Goal: Find specific page/section: Find specific page/section

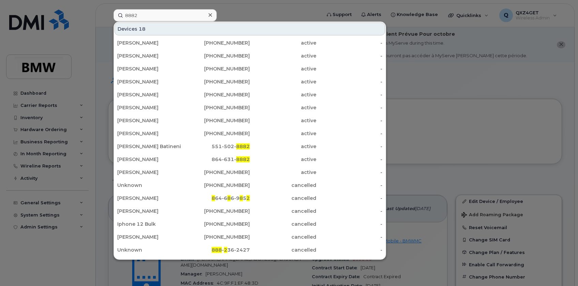
scroll to position [124, 0]
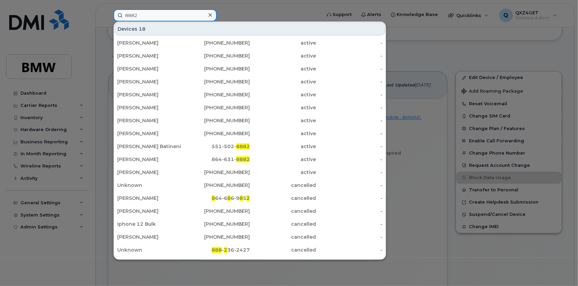
click at [144, 16] on input "8882" at bounding box center [165, 15] width 103 height 12
drag, startPoint x: 144, startPoint y: 16, endPoint x: 119, endPoint y: 14, distance: 24.7
click at [119, 14] on input "8882" at bounding box center [165, 15] width 103 height 12
paste input "647530733"
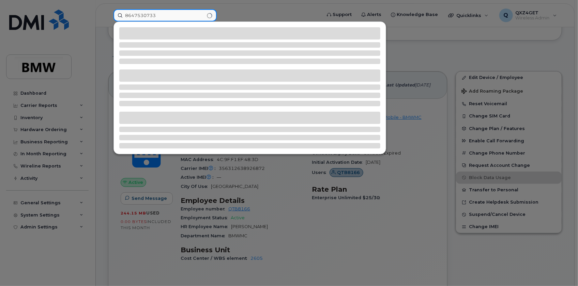
type input "8647530733"
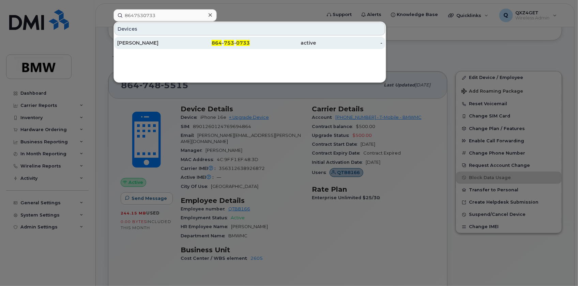
click at [144, 43] on div "Joaquin Villanueva" at bounding box center [150, 43] width 66 height 7
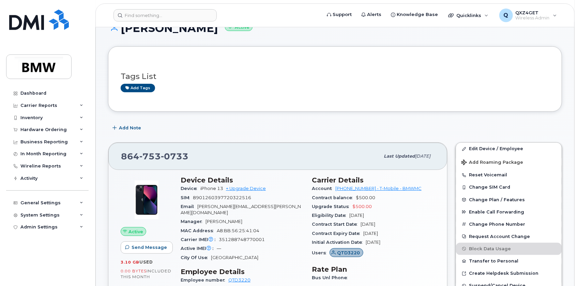
scroll to position [62, 0]
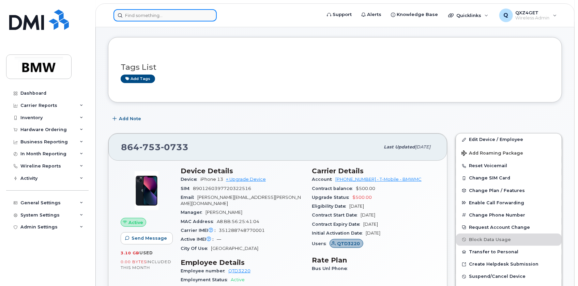
click at [147, 13] on input at bounding box center [165, 15] width 103 height 12
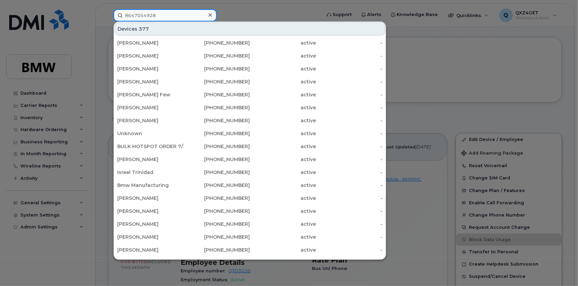
type input "8647054928"
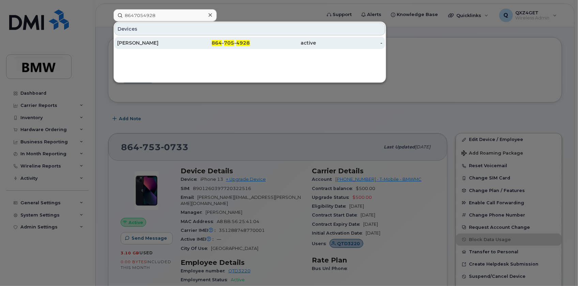
click at [144, 41] on div "Jonathan DeVall" at bounding box center [150, 43] width 66 height 7
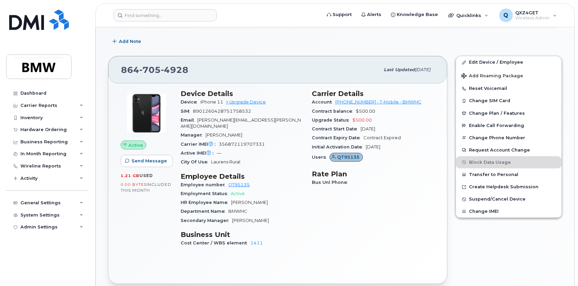
scroll to position [186, 0]
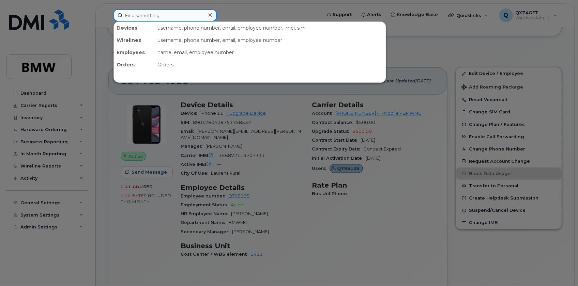
paste input "Bestbuybestbuybestbuybestbuy#5"
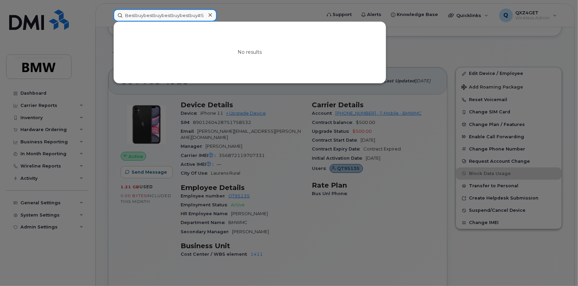
type input "Bestbuybestbuybestbuybestbuy#5"
click at [211, 14] on icon at bounding box center [210, 14] width 3 height 3
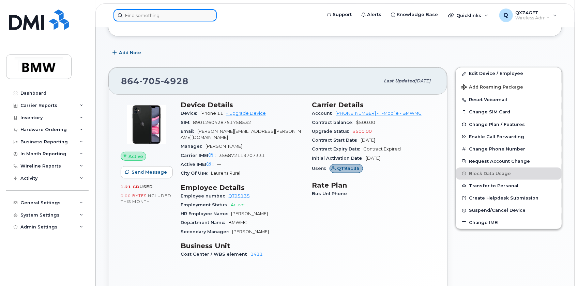
click at [174, 18] on input at bounding box center [165, 15] width 103 height 12
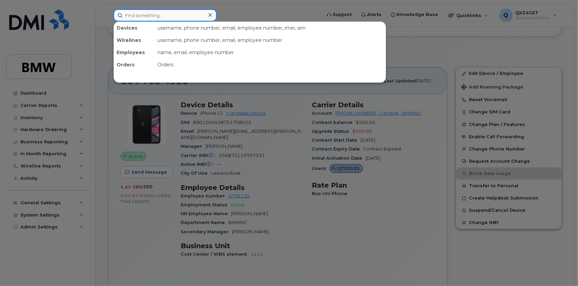
paste input "8643150496"
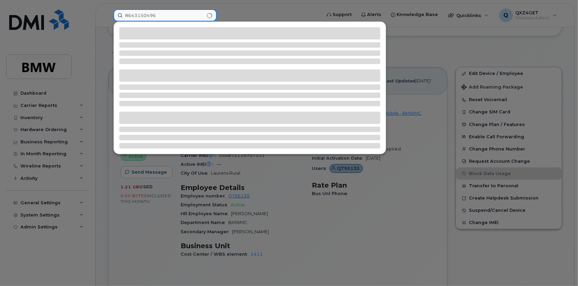
type input "8643150496"
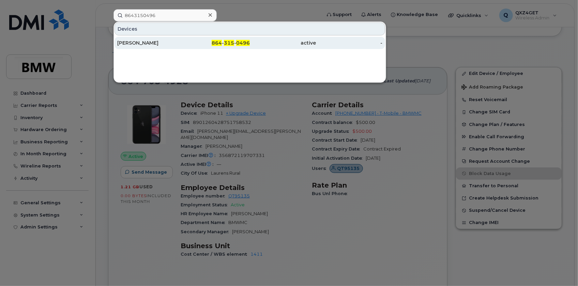
click at [149, 42] on div "[PERSON_NAME]" at bounding box center [150, 43] width 66 height 7
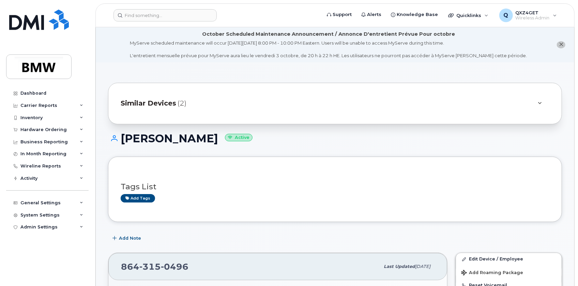
drag, startPoint x: 235, startPoint y: 120, endPoint x: 361, endPoint y: 302, distance: 221.2
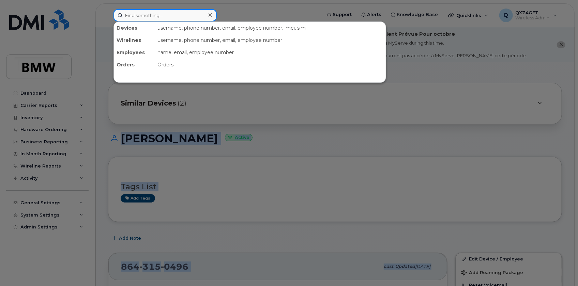
click at [161, 14] on input at bounding box center [165, 15] width 103 height 12
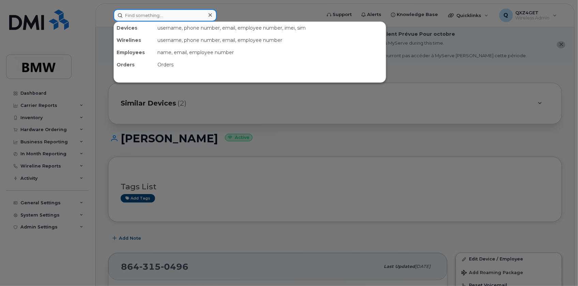
paste input "8647904887"
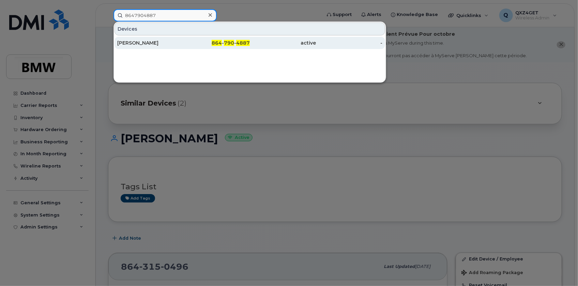
type input "8647904887"
click at [136, 42] on div "[PERSON_NAME]" at bounding box center [150, 43] width 66 height 7
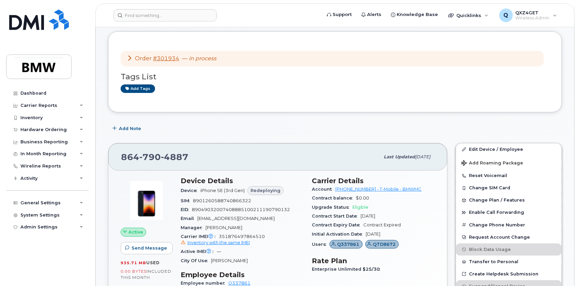
scroll to position [124, 0]
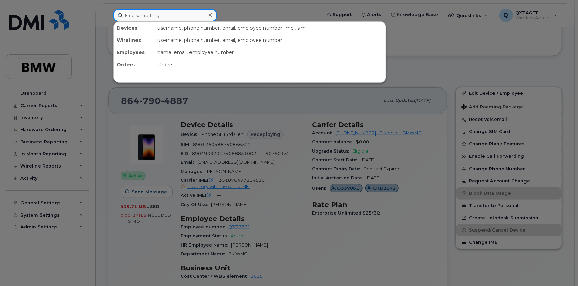
click at [184, 13] on input at bounding box center [165, 15] width 103 height 12
paste input "8648026315"
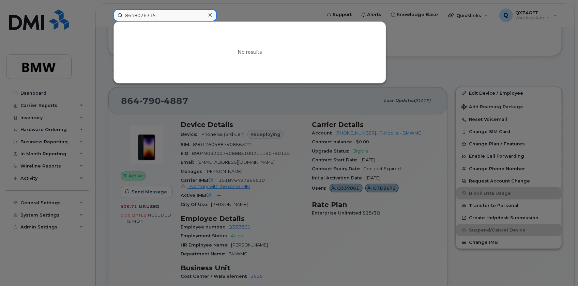
click at [183, 14] on input "8648026315" at bounding box center [165, 15] width 103 height 12
click at [176, 14] on input "8648026315" at bounding box center [165, 15] width 103 height 12
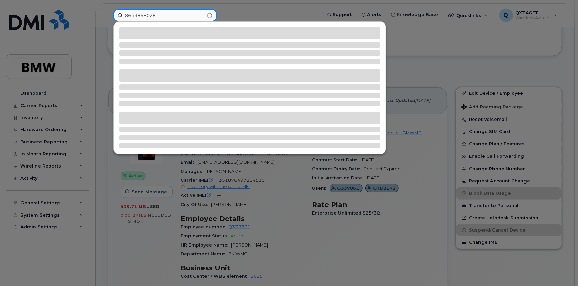
type input "8643868028"
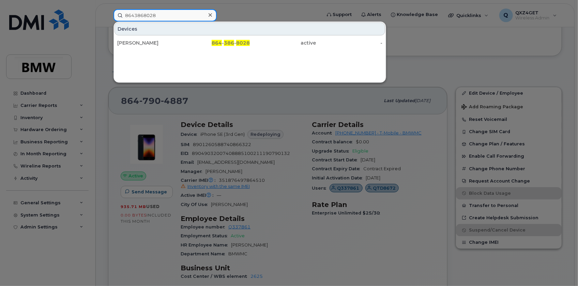
drag, startPoint x: 156, startPoint y: 13, endPoint x: 133, endPoint y: 13, distance: 23.2
click at [133, 13] on input "8643868028" at bounding box center [165, 15] width 103 height 12
click at [160, 17] on input "8643868028" at bounding box center [165, 15] width 103 height 12
drag, startPoint x: 161, startPoint y: 16, endPoint x: 119, endPoint y: 16, distance: 41.9
click at [119, 16] on input "8643868028" at bounding box center [165, 15] width 103 height 12
